Goal: Task Accomplishment & Management: Use online tool/utility

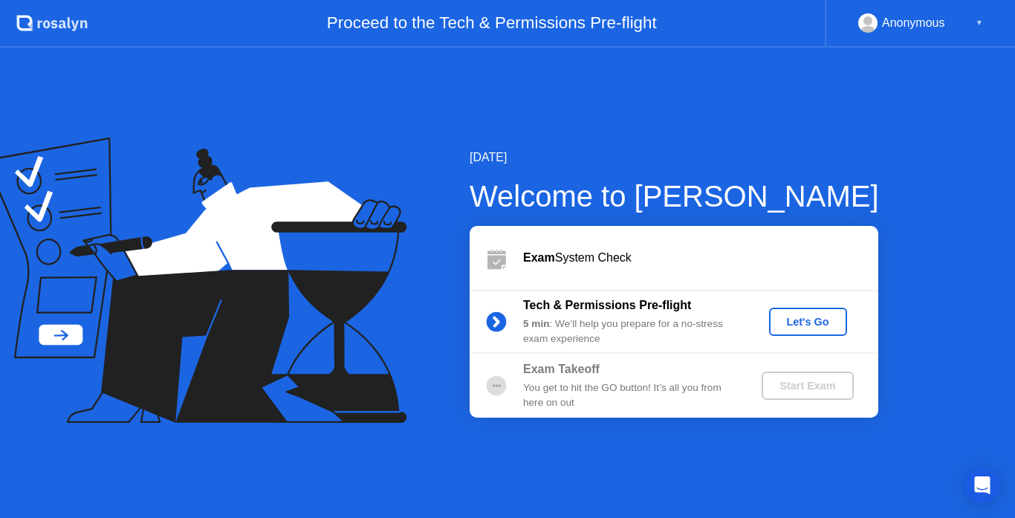
click at [816, 322] on div "Let's Go" at bounding box center [808, 322] width 66 height 12
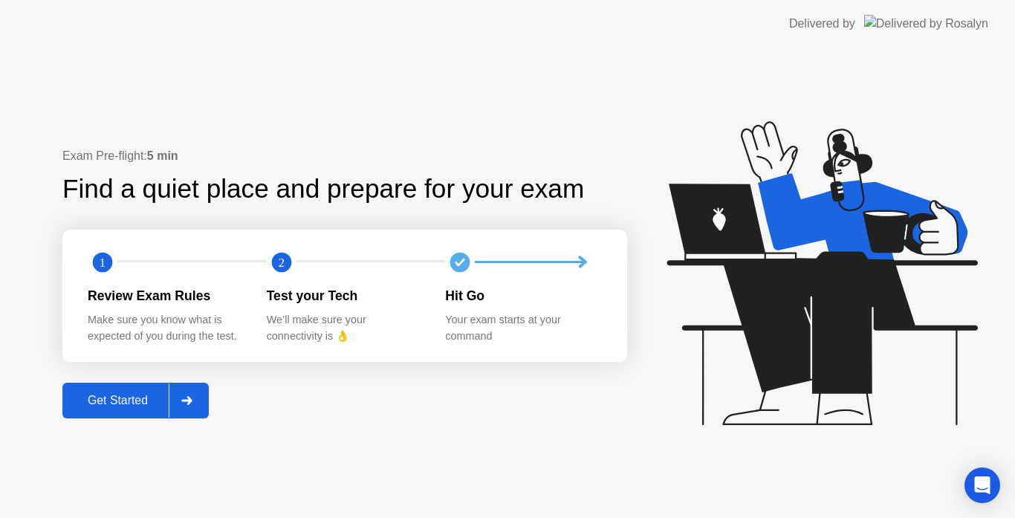
click at [140, 400] on div "Get Started" at bounding box center [118, 400] width 102 height 13
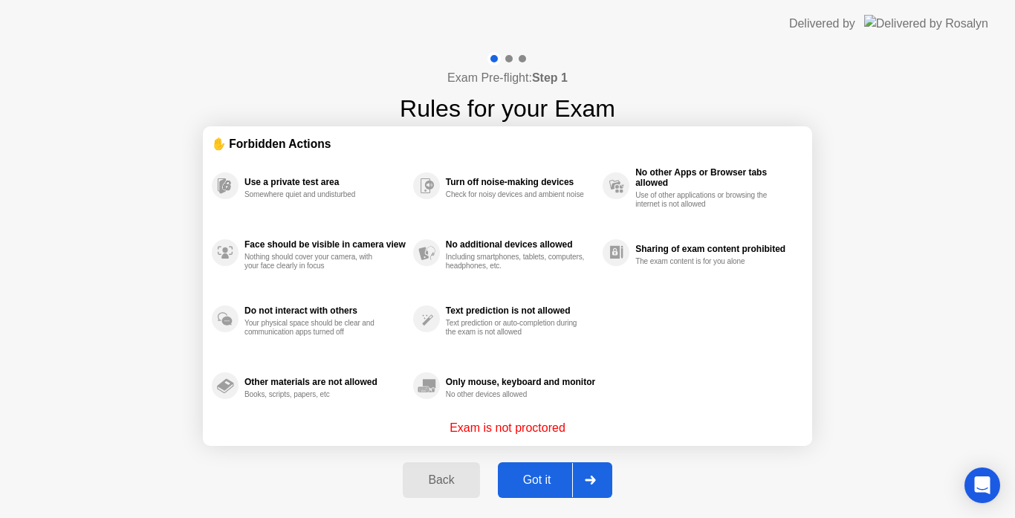
click at [593, 481] on icon at bounding box center [590, 479] width 10 height 9
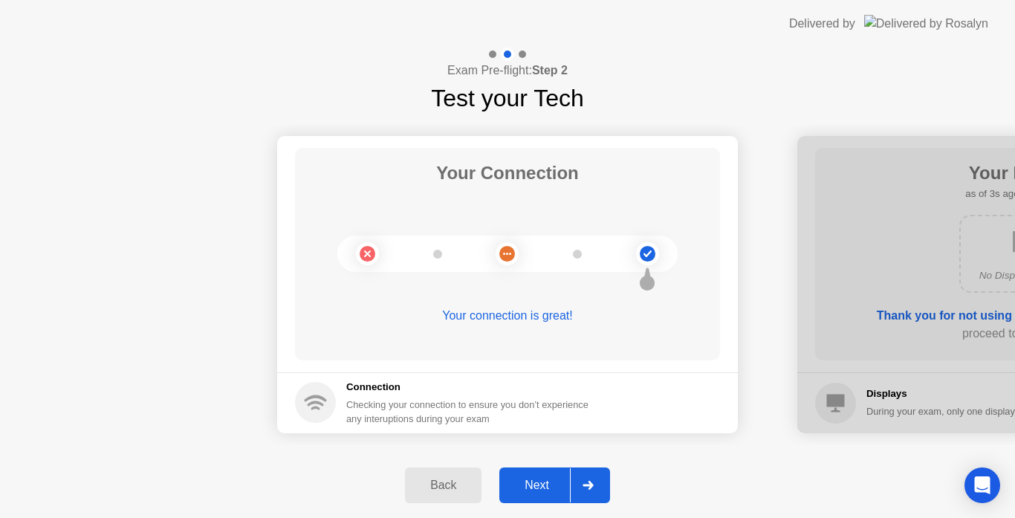
click at [583, 486] on icon at bounding box center [587, 485] width 11 height 9
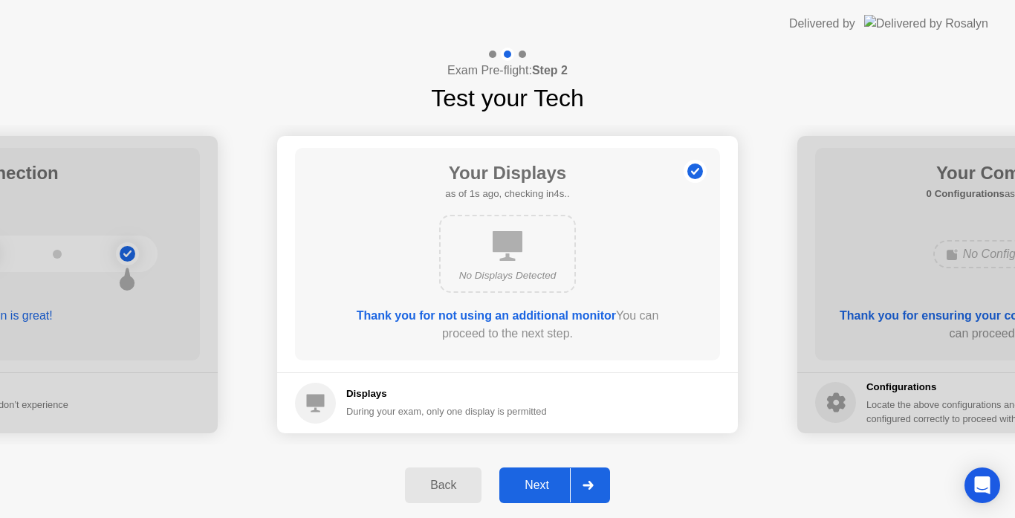
click at [579, 482] on div at bounding box center [588, 485] width 36 height 34
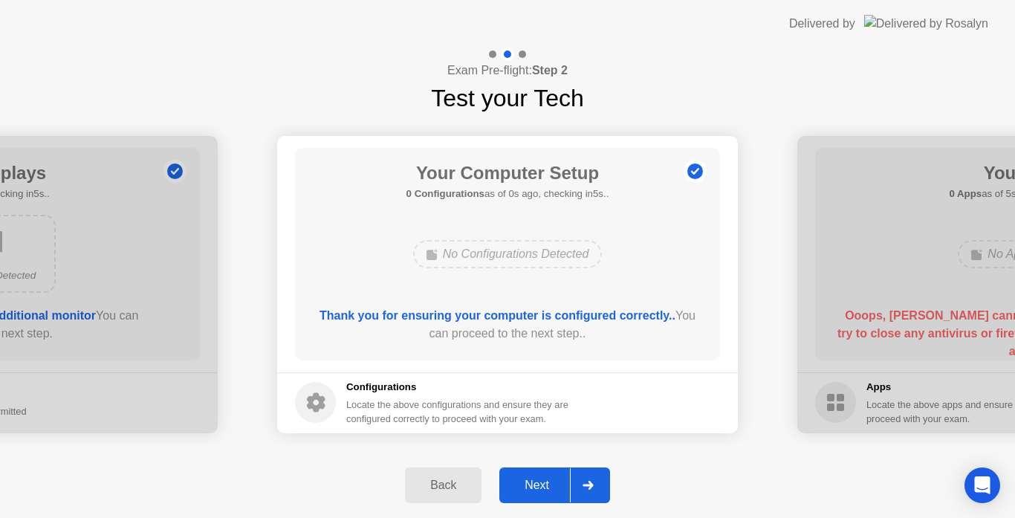
click at [576, 478] on div at bounding box center [588, 485] width 36 height 34
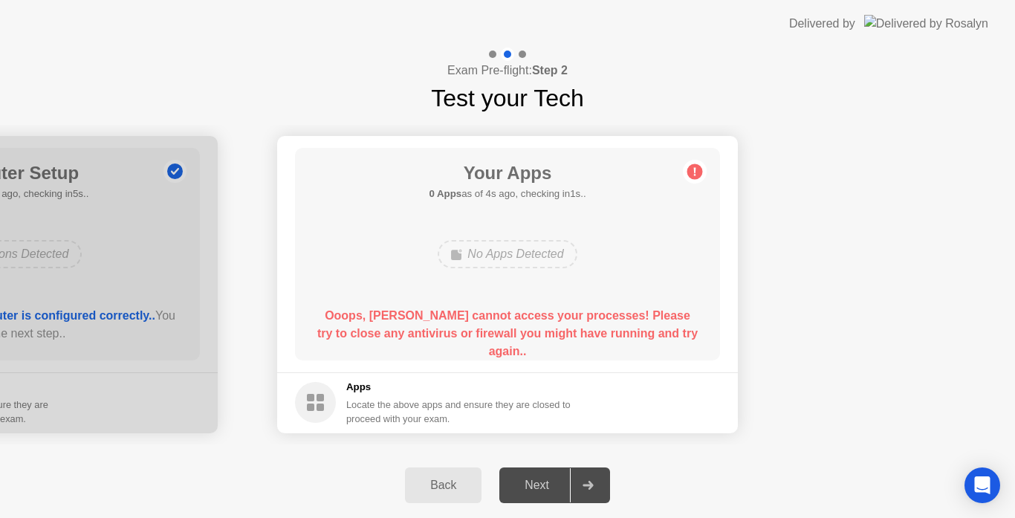
click at [499, 403] on div "Locate the above apps and ensure they are closed to proceed with your exam." at bounding box center [458, 411] width 225 height 28
drag, startPoint x: 499, startPoint y: 403, endPoint x: 483, endPoint y: 407, distance: 16.8
click at [499, 403] on div "Locate the above apps and ensure they are closed to proceed with your exam." at bounding box center [458, 411] width 225 height 28
click at [308, 404] on rect at bounding box center [310, 406] width 7 height 7
click at [686, 173] on icon at bounding box center [695, 172] width 24 height 24
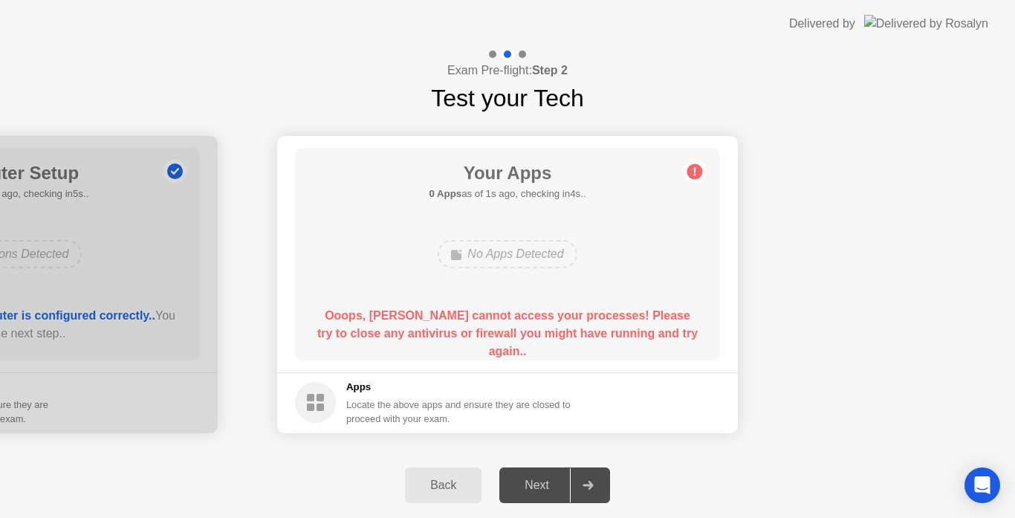
click at [686, 173] on icon at bounding box center [695, 172] width 24 height 24
click at [313, 37] on header "Delivered by" at bounding box center [507, 24] width 1015 height 48
click at [590, 486] on icon at bounding box center [587, 485] width 11 height 9
drag, startPoint x: 868, startPoint y: 348, endPoint x: 862, endPoint y: 354, distance: 8.9
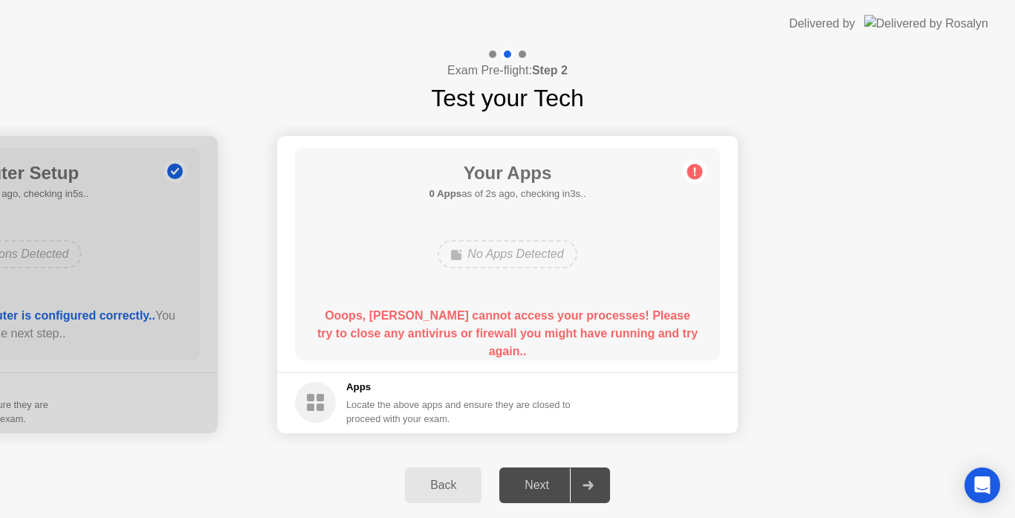
click at [678, 185] on div "Your Apps 0 Apps as of 2s ago, checking in3s.. No Apps Detected Ooops, [PERSON_…" at bounding box center [507, 254] width 425 height 212
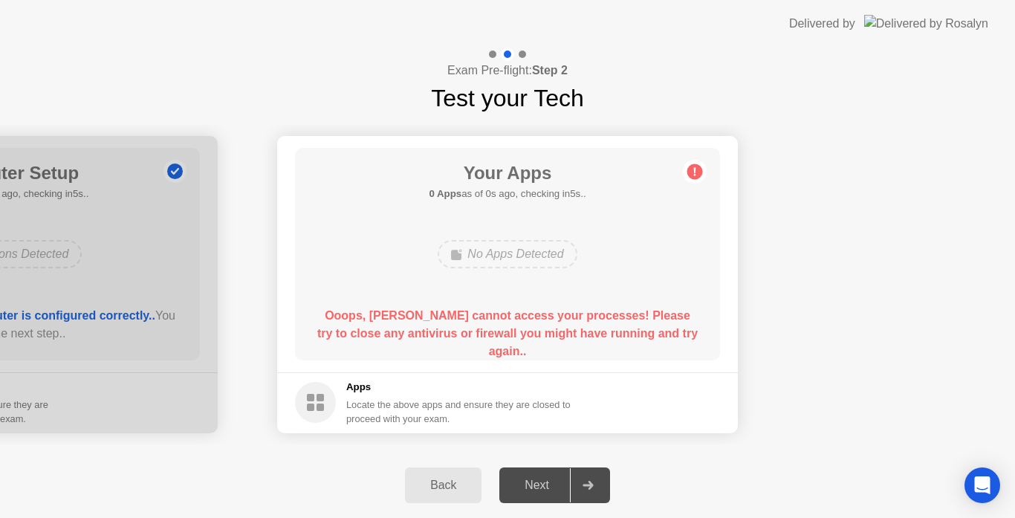
click at [533, 380] on h5 "Apps" at bounding box center [458, 387] width 225 height 15
click at [738, 88] on div "Exam Pre-flight: Step 2 Test your Tech" at bounding box center [507, 82] width 1015 height 68
click at [593, 483] on icon at bounding box center [587, 485] width 11 height 9
drag, startPoint x: 859, startPoint y: 357, endPoint x: 849, endPoint y: 363, distance: 12.0
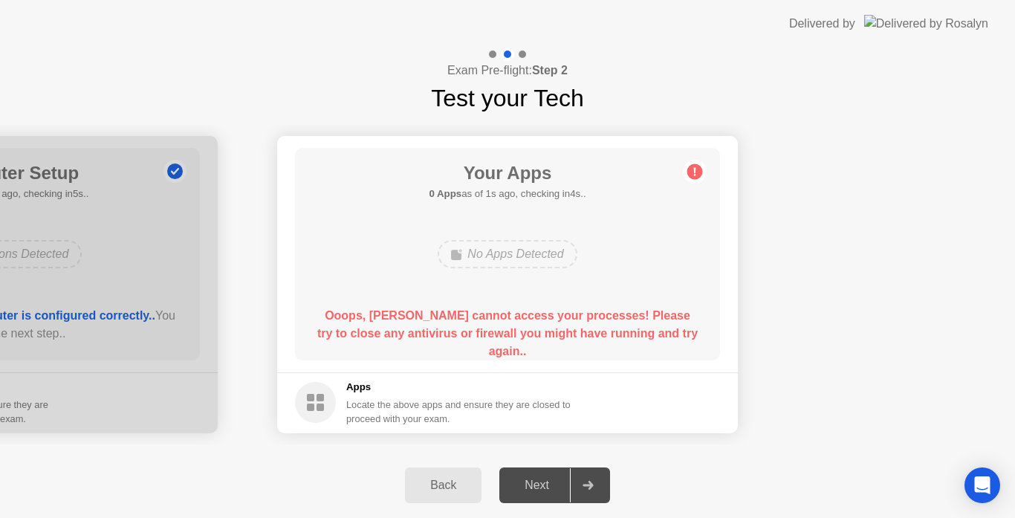
drag, startPoint x: 881, startPoint y: 212, endPoint x: 873, endPoint y: 215, distance: 9.0
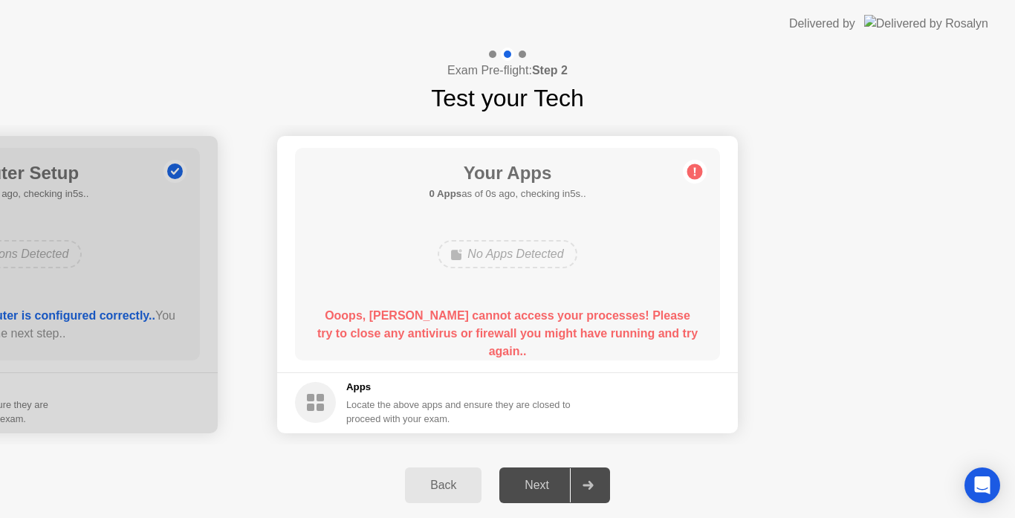
drag, startPoint x: 599, startPoint y: 482, endPoint x: 855, endPoint y: 440, distance: 259.6
click at [651, 479] on div "Back Next" at bounding box center [507, 484] width 1015 height 65
drag, startPoint x: 235, startPoint y: 279, endPoint x: 296, endPoint y: 288, distance: 61.7
drag, startPoint x: 128, startPoint y: 292, endPoint x: 157, endPoint y: 295, distance: 28.4
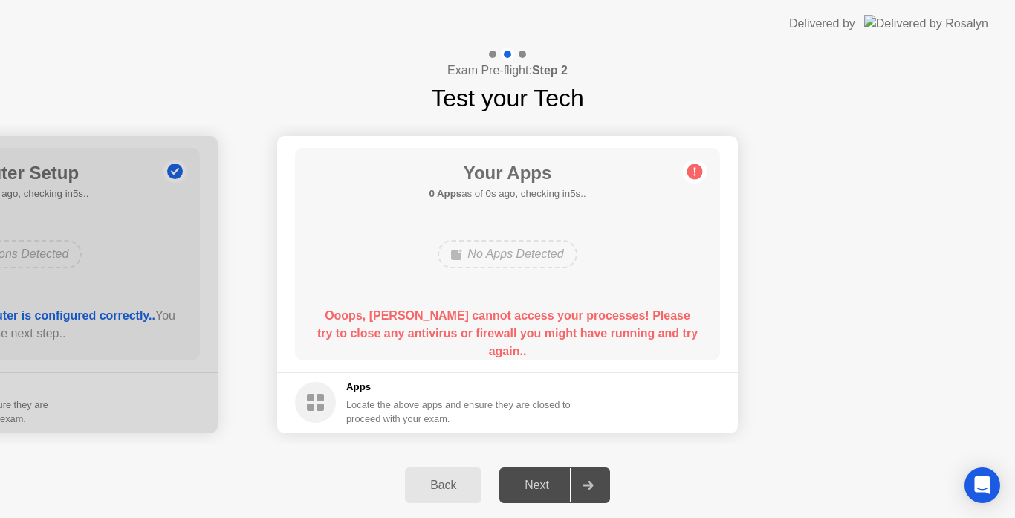
click at [573, 478] on div at bounding box center [588, 485] width 36 height 34
click at [587, 486] on icon at bounding box center [587, 485] width 11 height 9
click at [455, 485] on div "Back" at bounding box center [443, 484] width 68 height 13
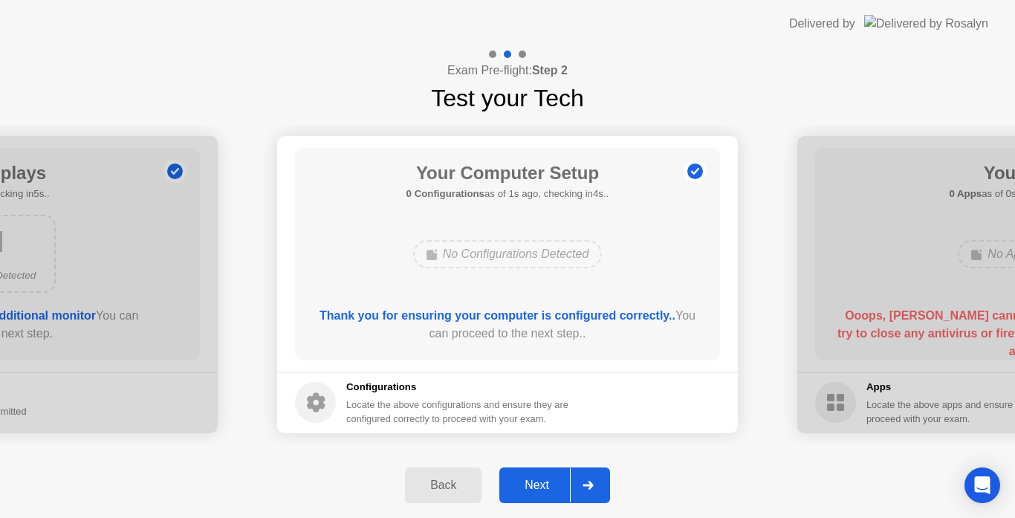
click at [580, 484] on div at bounding box center [588, 485] width 36 height 34
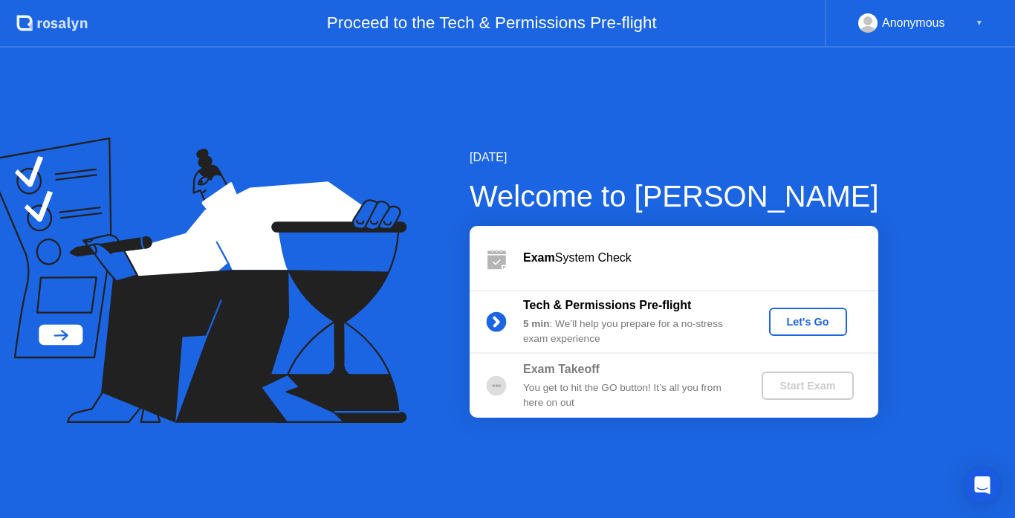
click at [805, 325] on div "Let's Go" at bounding box center [808, 322] width 66 height 12
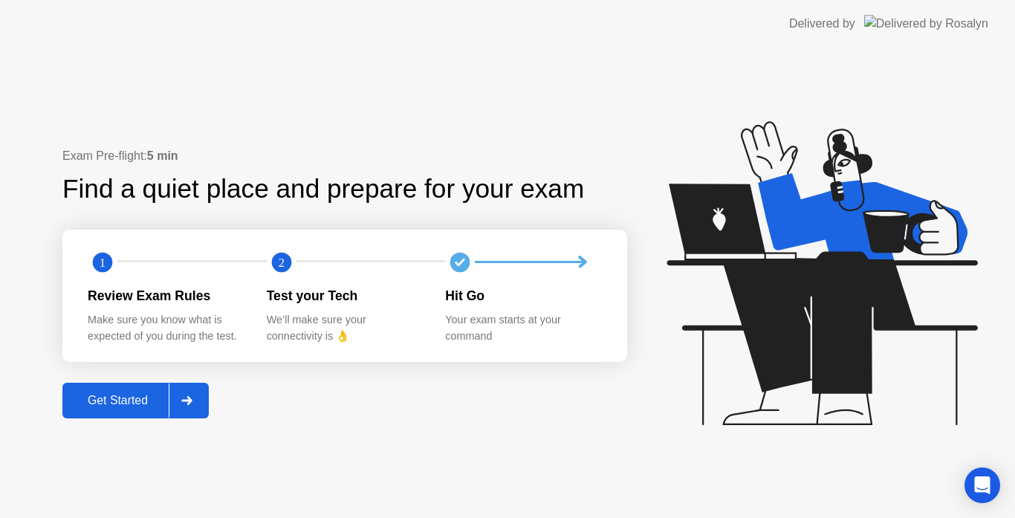
click at [171, 404] on div at bounding box center [187, 400] width 36 height 34
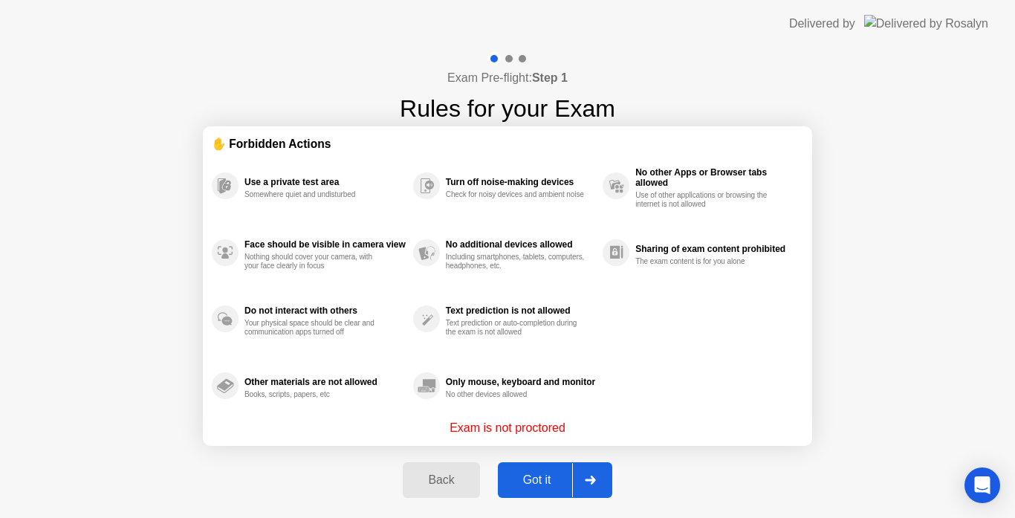
click at [591, 487] on div at bounding box center [590, 480] width 36 height 34
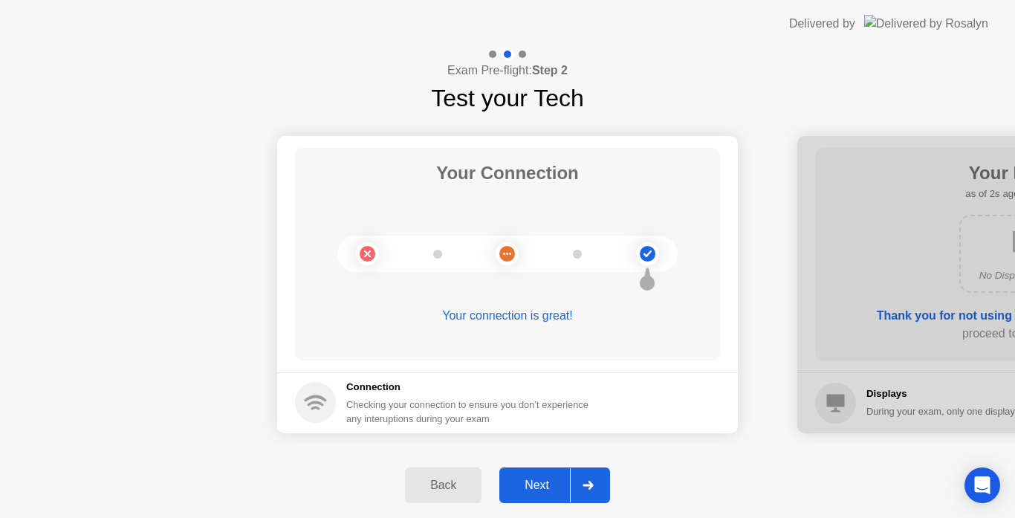
click at [586, 479] on div at bounding box center [588, 485] width 36 height 34
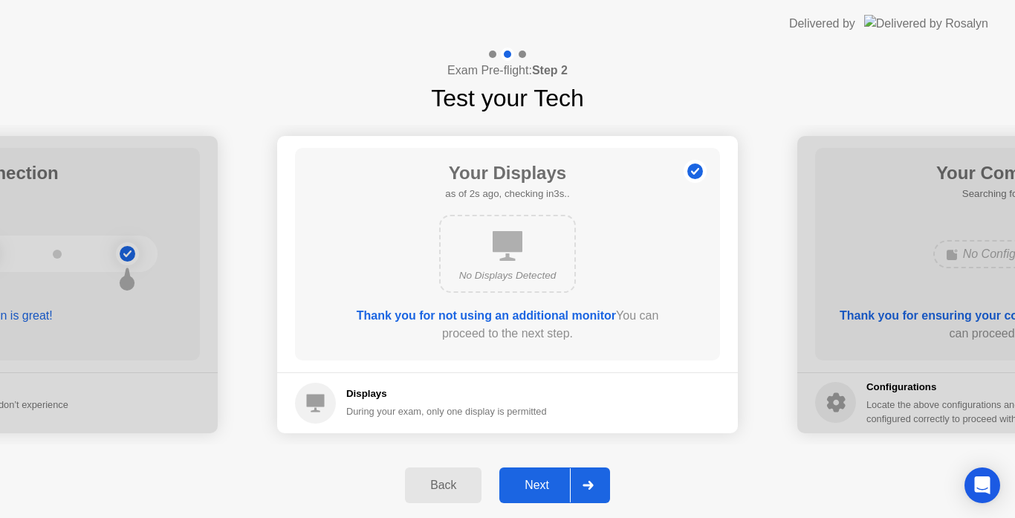
click at [573, 481] on div at bounding box center [588, 485] width 36 height 34
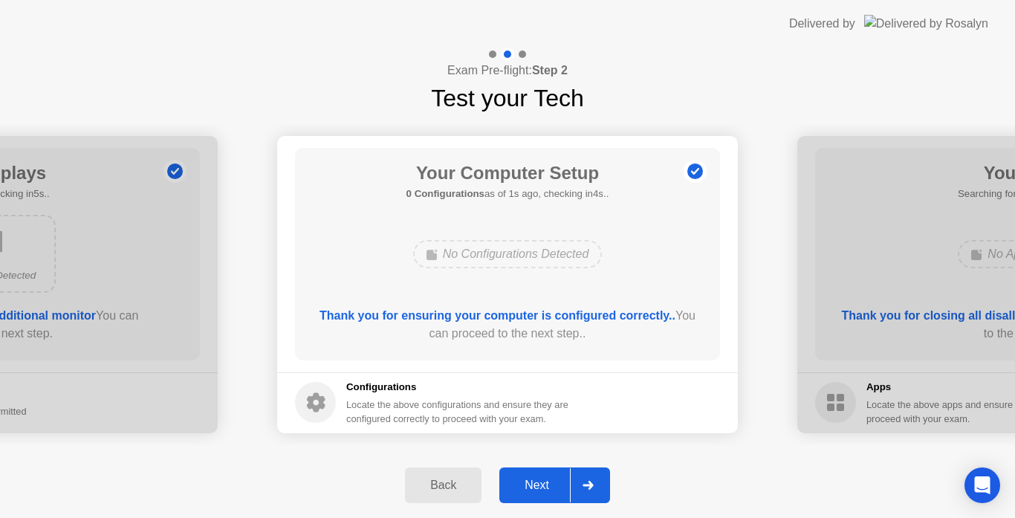
click at [575, 481] on div at bounding box center [588, 485] width 36 height 34
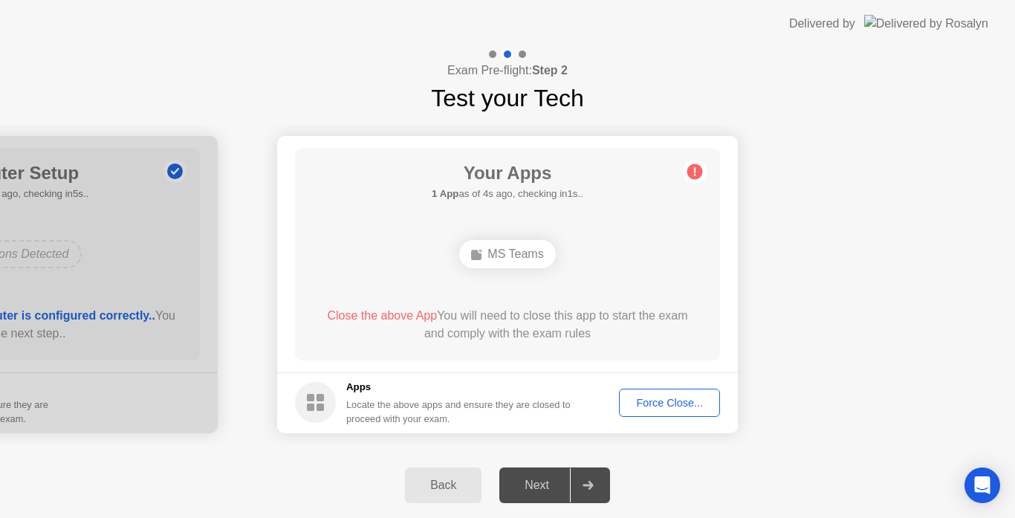
click at [664, 406] on div "Force Close..." at bounding box center [669, 403] width 91 height 12
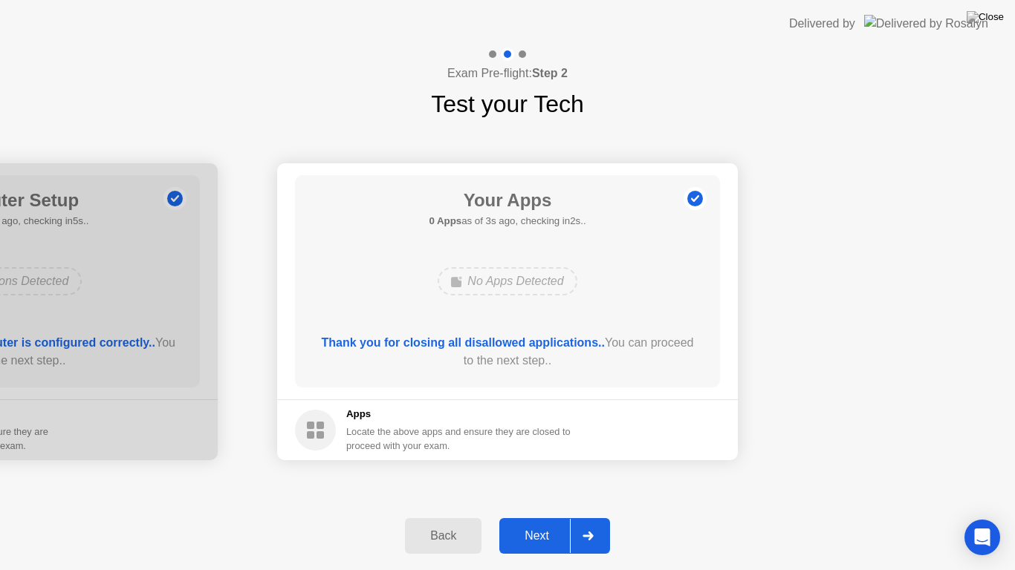
click at [583, 517] on div at bounding box center [588, 536] width 36 height 34
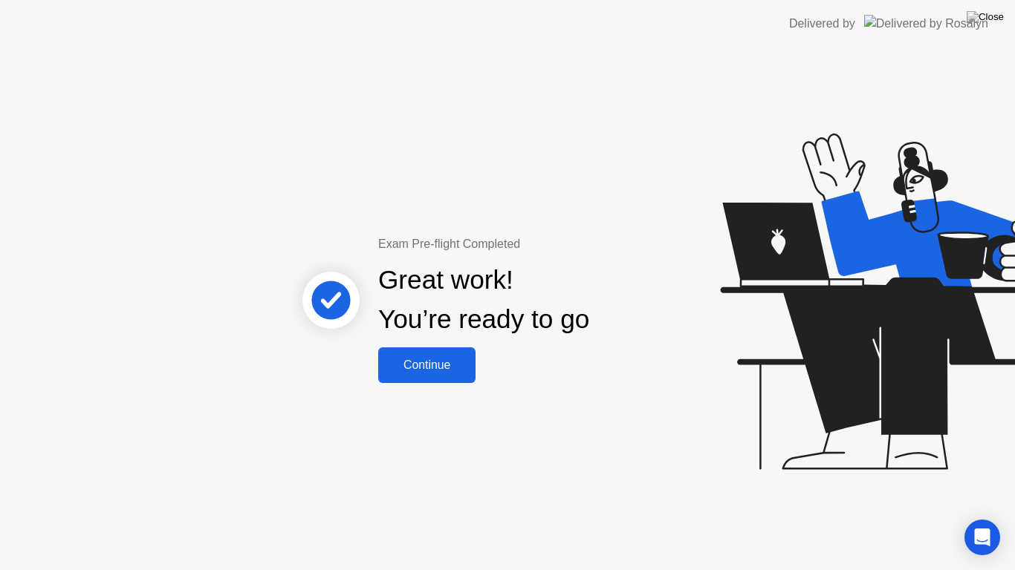
click at [445, 375] on button "Continue" at bounding box center [426, 366] width 97 height 36
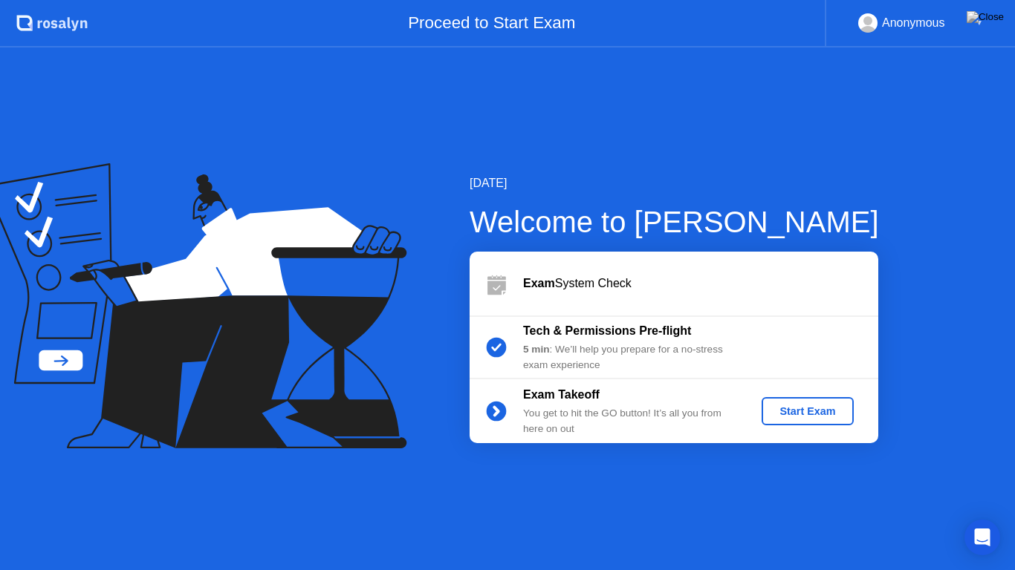
click at [778, 417] on div "Start Exam" at bounding box center [806, 412] width 79 height 12
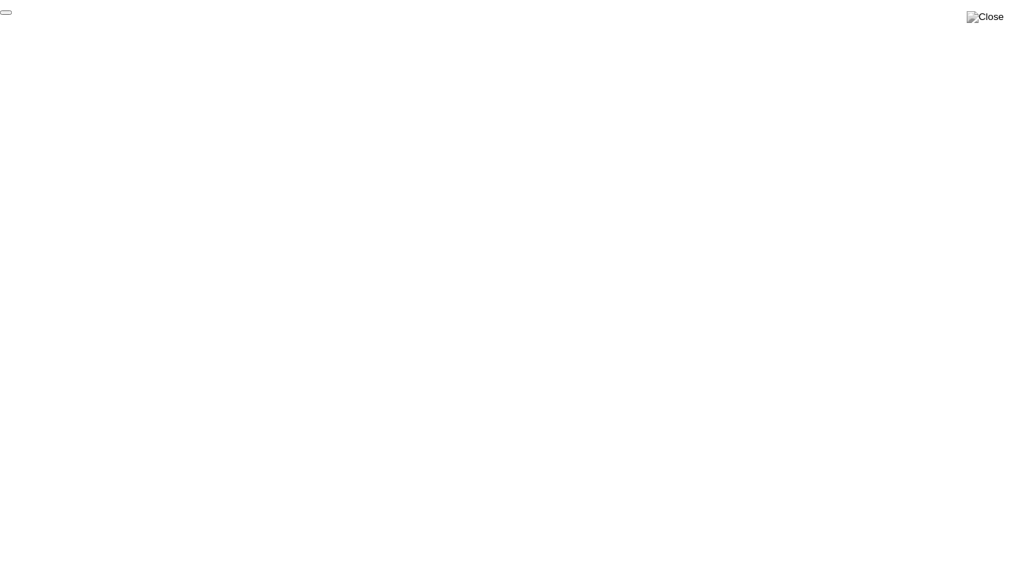
click at [12, 15] on button "End Proctoring Session" at bounding box center [6, 12] width 12 height 4
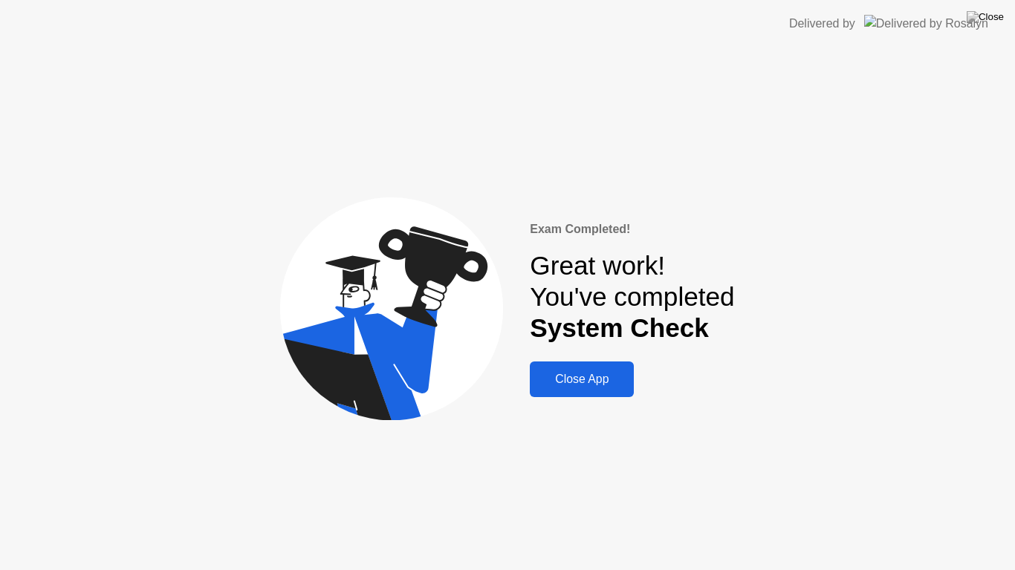
click at [593, 381] on div "Close App" at bounding box center [581, 379] width 95 height 13
